Goal: Task Accomplishment & Management: Manage account settings

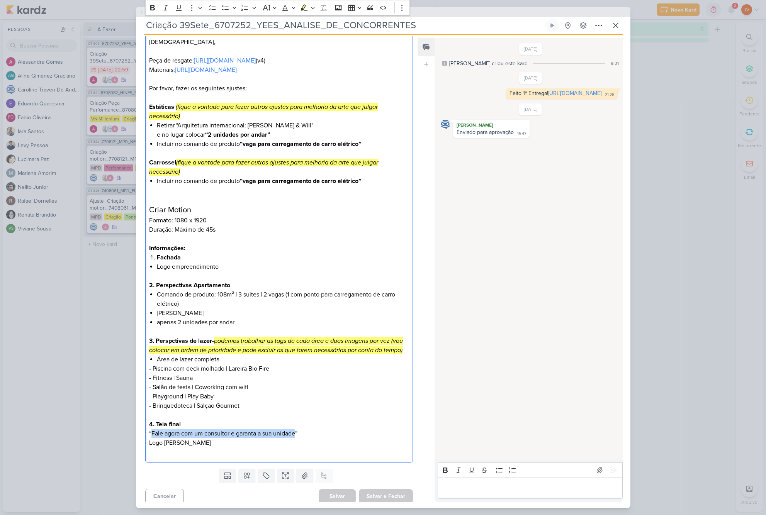
scroll to position [98, 0]
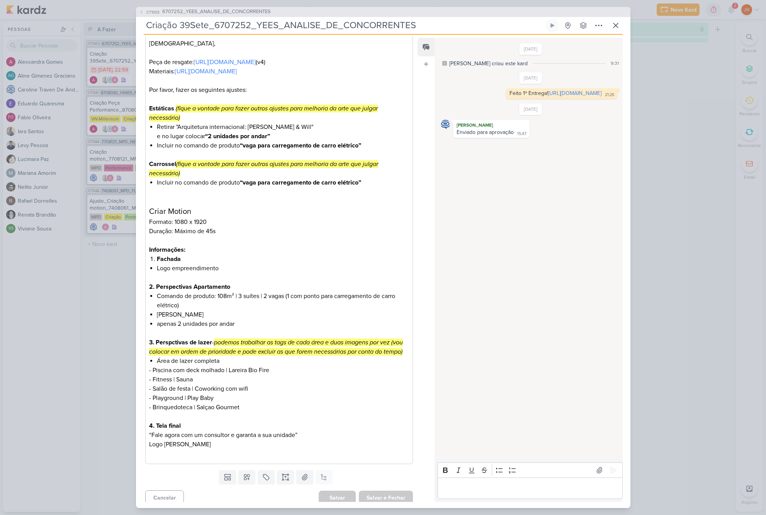
click at [227, 25] on input "Criação 39Sete_6707252_YEES_ANALISE_DE_CONCORRENTES" at bounding box center [344, 26] width 400 height 14
click at [453, 486] on p "Editor editing area: main" at bounding box center [530, 487] width 176 height 9
click at [611, 466] on icon at bounding box center [613, 470] width 8 height 8
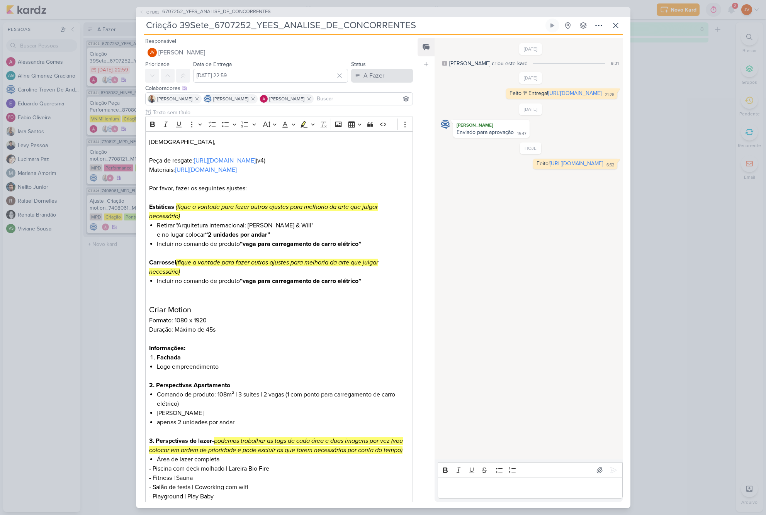
scroll to position [0, 0]
click at [377, 73] on div "A Fazer" at bounding box center [373, 75] width 21 height 9
click at [368, 119] on div "Aguardando" at bounding box center [372, 119] width 29 height 8
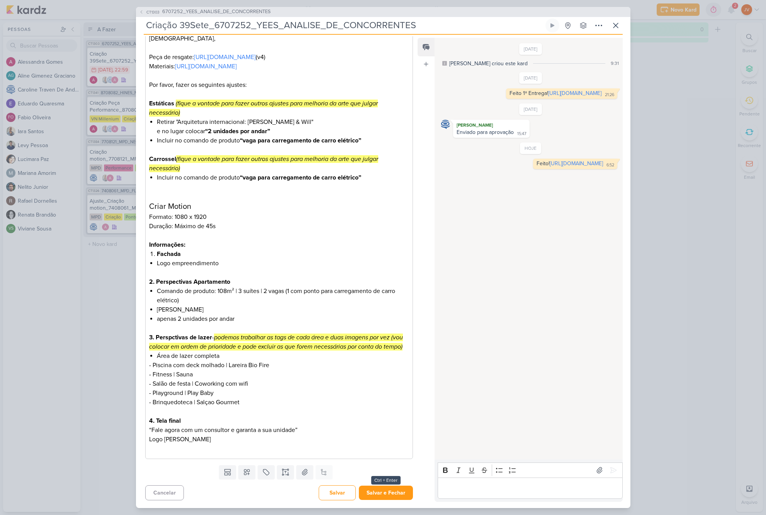
scroll to position [122, 0]
click at [384, 492] on button "Salvar e Fechar" at bounding box center [386, 493] width 54 height 14
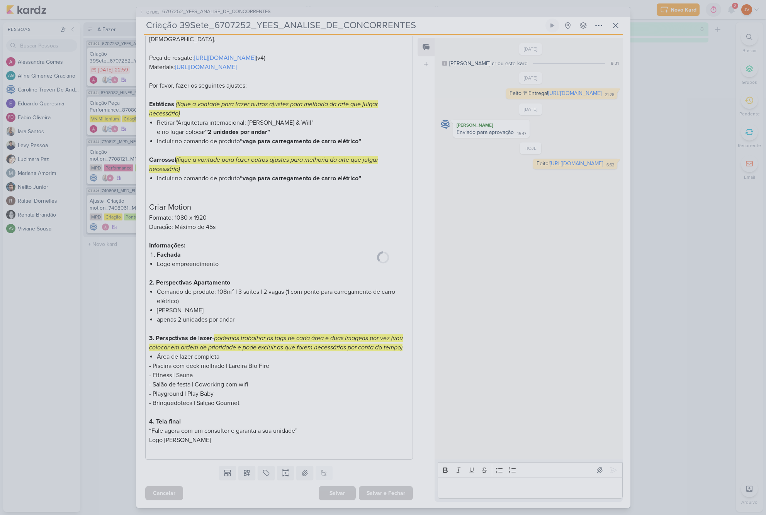
scroll to position [121, 0]
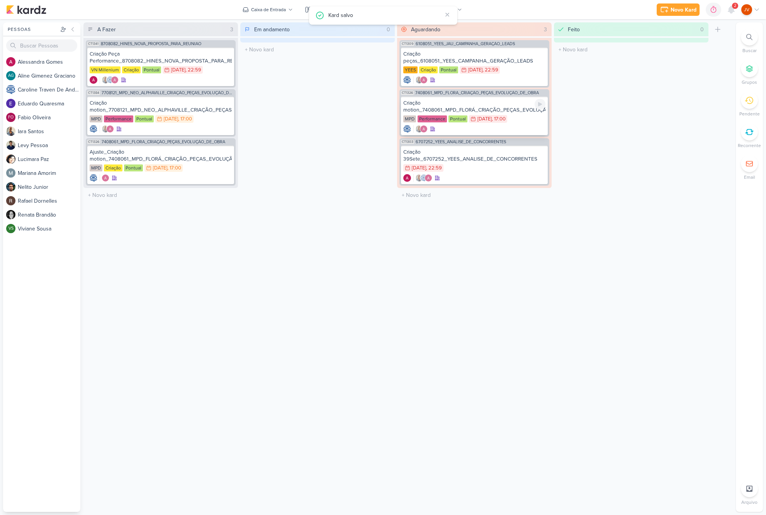
click at [477, 108] on div "Criação motion_7408061_MPD_FLORÁ_CRIAÇÃO_PEÇAS_EVOLUÇÃO_DE_OBRA" at bounding box center [474, 107] width 142 height 14
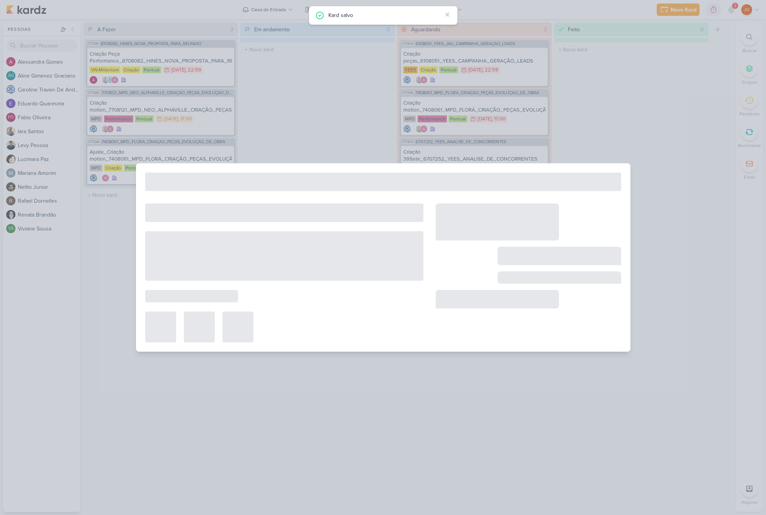
type input "Criação motion_7408061_MPD_FLORÁ_CRIAÇÃO_PEÇAS_EVOLUÇÃO_DE_OBRA"
type input "[DATE] 17:00"
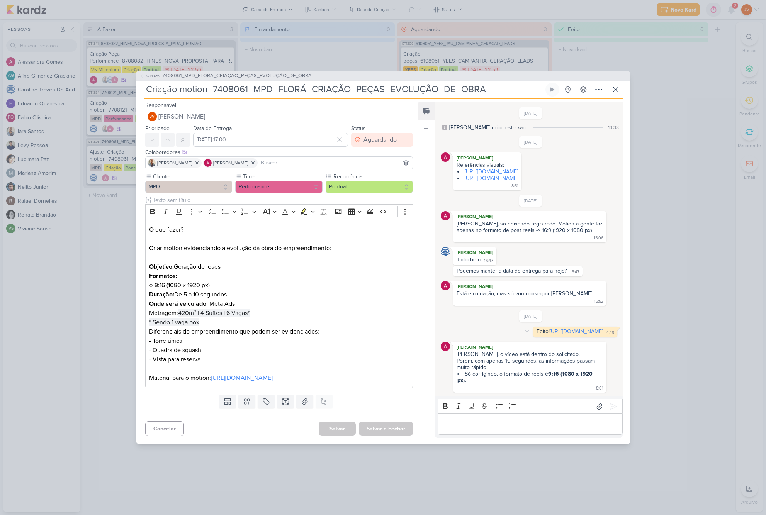
scroll to position [0, 0]
click at [680, 253] on div "CT1326 7408061_MPD_FLORÁ_CRIAÇÃO_PEÇAS_EVOLUÇÃO_DE_OBRA Criação motion_7408061_…" at bounding box center [383, 257] width 766 height 515
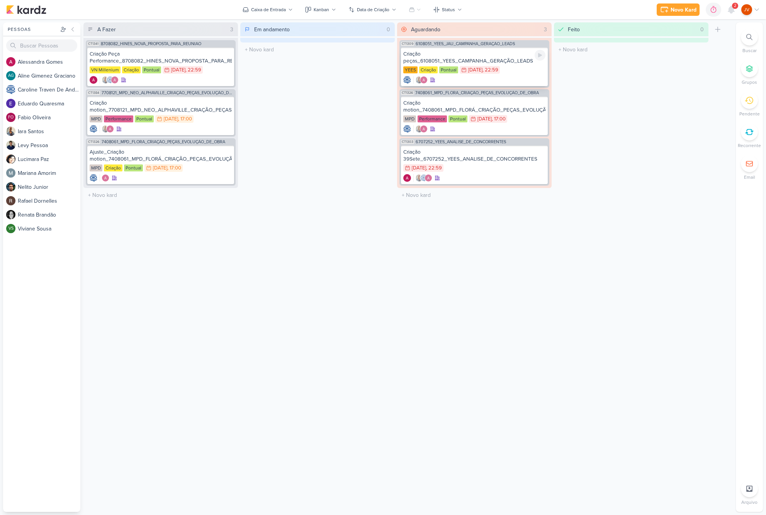
click at [488, 61] on div "Criação peças_6108051_YEES_CAMPANHA_GERAÇÃO_LEADS" at bounding box center [474, 58] width 142 height 14
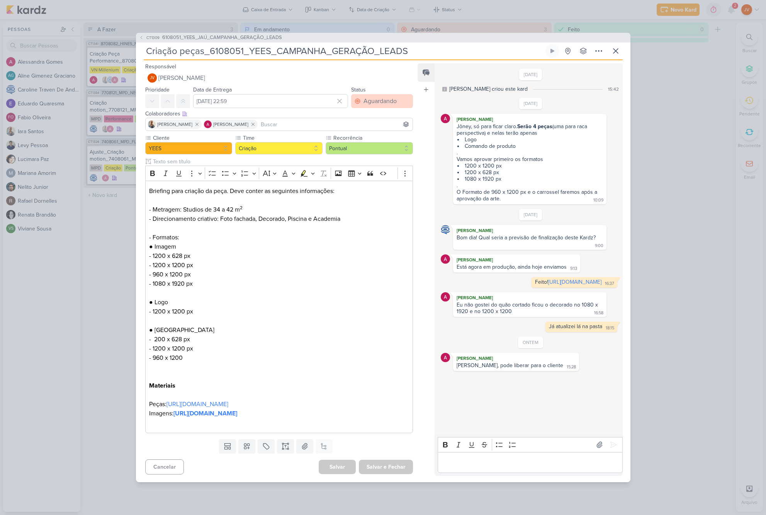
click at [378, 97] on div "Aguardando" at bounding box center [379, 101] width 33 height 9
click at [366, 153] on div "Feito" at bounding box center [365, 157] width 12 height 8
click at [382, 474] on button "Salvar e Fechar" at bounding box center [386, 467] width 54 height 14
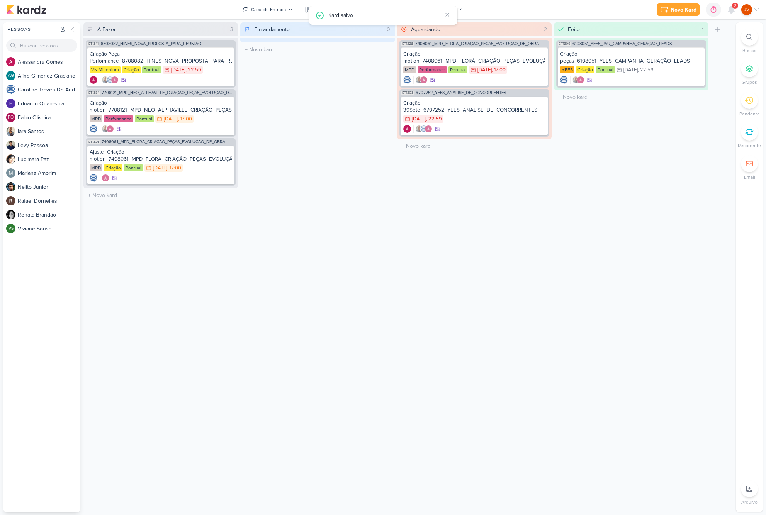
click at [312, 127] on div "Em andamento 0 Mover Para Esquerda Mover Para Direita [GEOGRAPHIC_DATA] O títul…" at bounding box center [317, 266] width 154 height 489
click at [737, 10] on div at bounding box center [731, 10] width 14 height 14
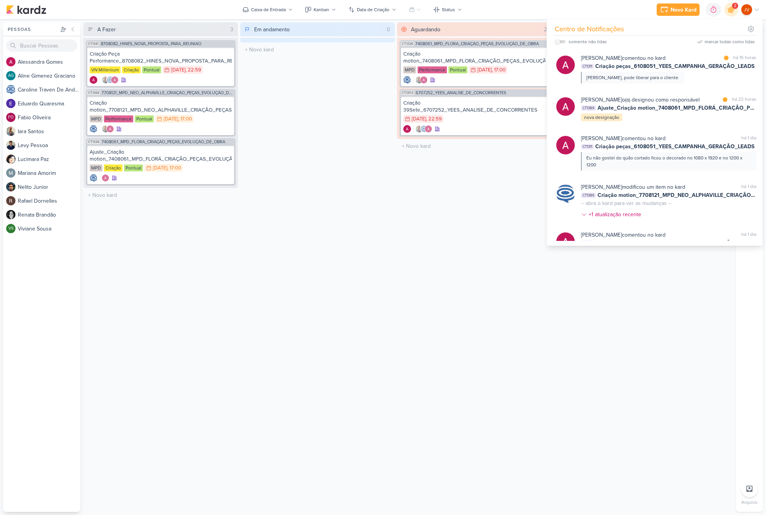
click at [351, 147] on div "Em andamento 0 Mover Para Esquerda Mover Para Direita [GEOGRAPHIC_DATA] O títul…" at bounding box center [317, 266] width 154 height 489
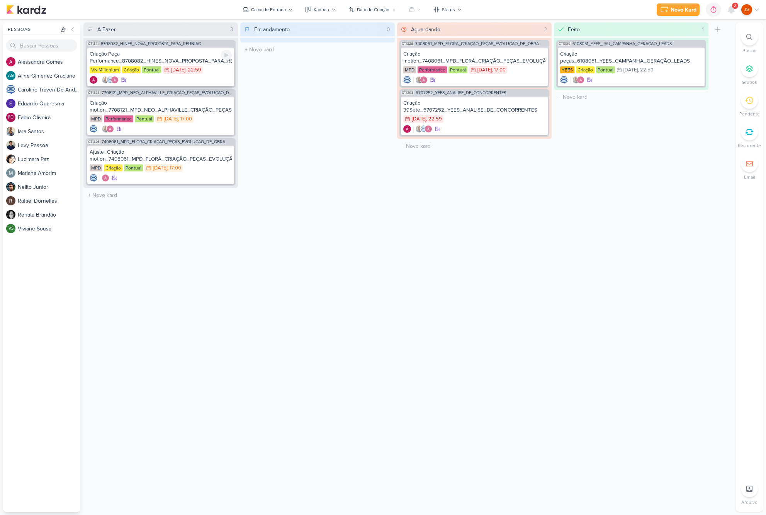
click at [164, 59] on div "Criação Peça Performance_8708082_HINES_NOVA_PROPOSTA_PARA_REUNIAO" at bounding box center [161, 58] width 142 height 14
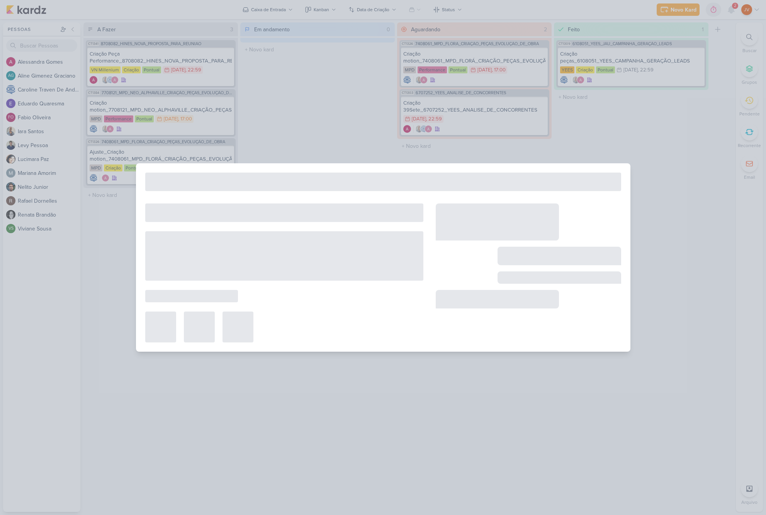
type input "Criação Peça Performance_8708082_HINES_NOVA_PROPOSTA_PARA_REUNIAO"
type input "[DATE] 22:59"
